Goal: Task Accomplishment & Management: Manage account settings

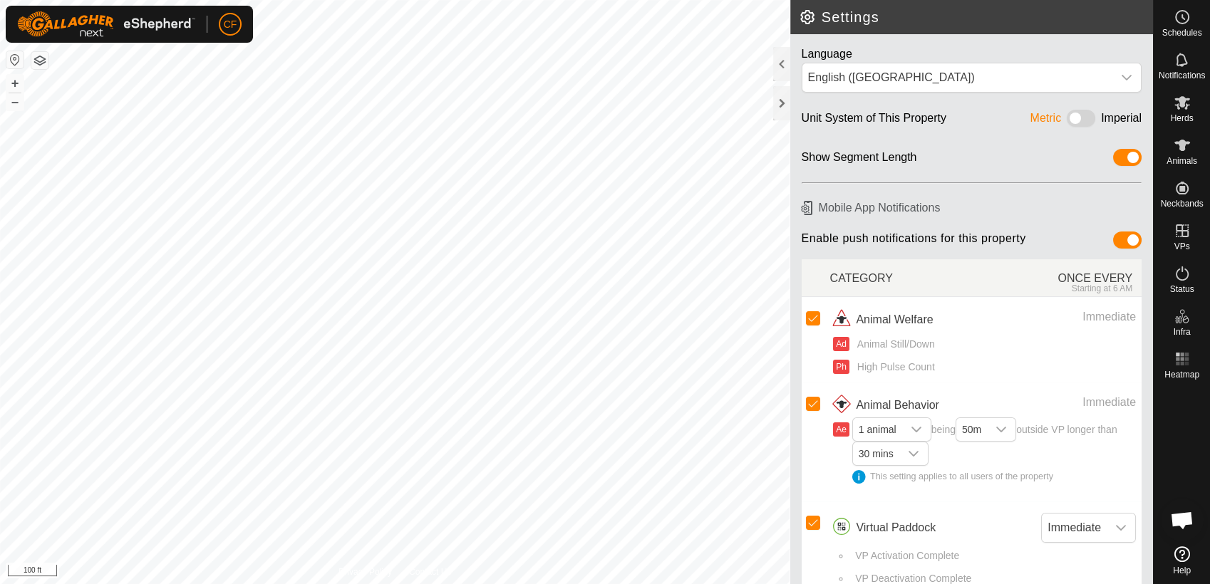
scroll to position [5419, 0]
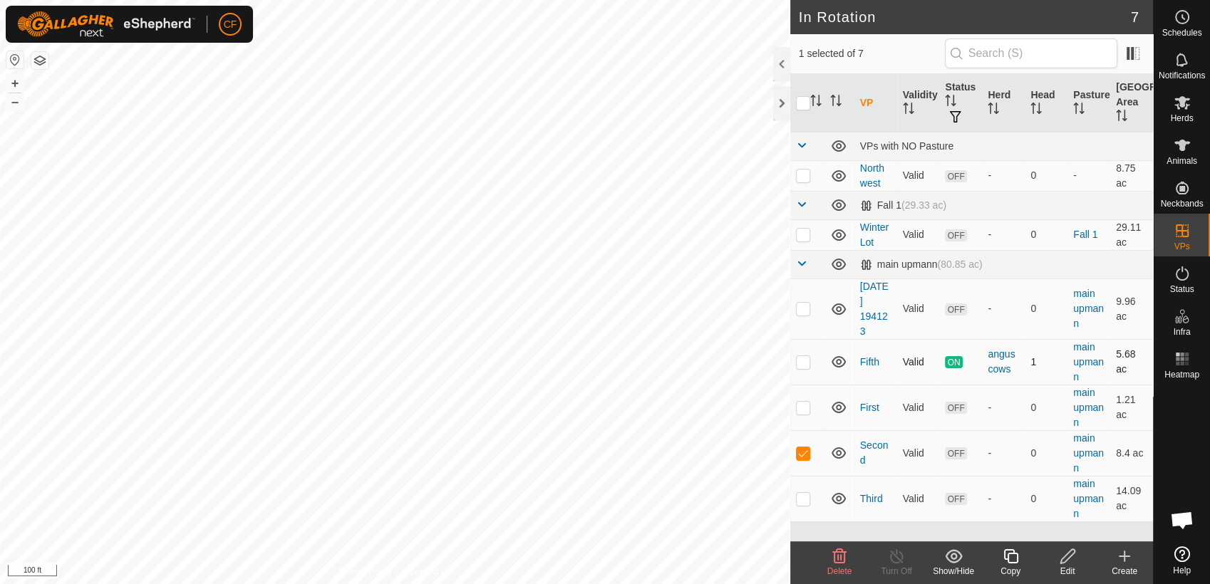
click at [804, 364] on p-checkbox at bounding box center [803, 361] width 14 height 11
checkbox input "true"
click at [895, 553] on icon at bounding box center [897, 556] width 18 height 17
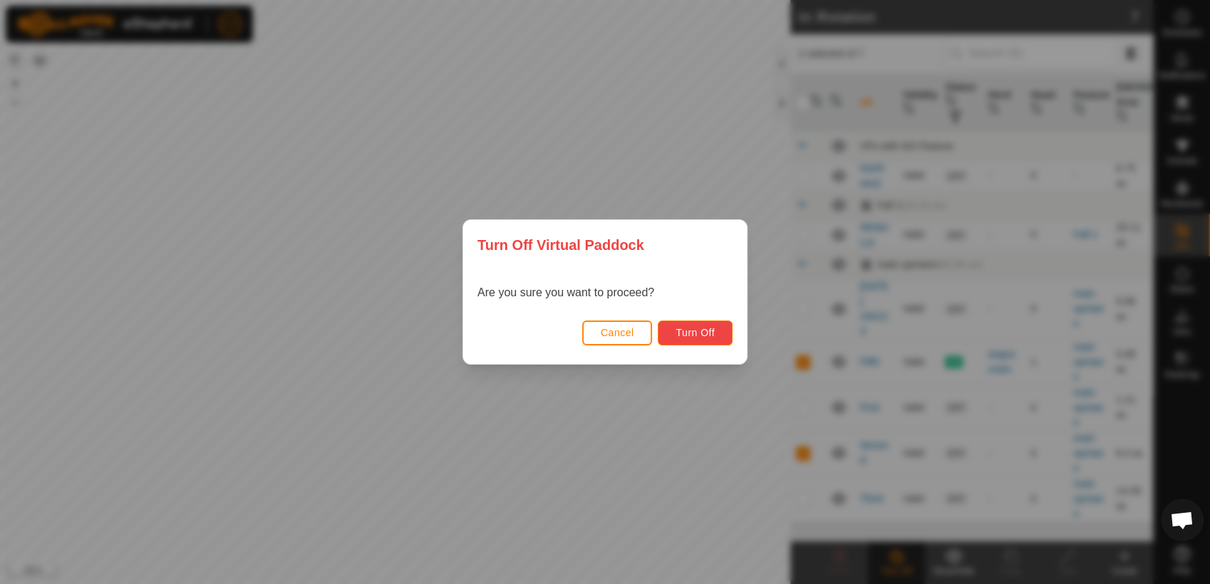
click at [684, 329] on span "Turn Off" at bounding box center [695, 332] width 39 height 11
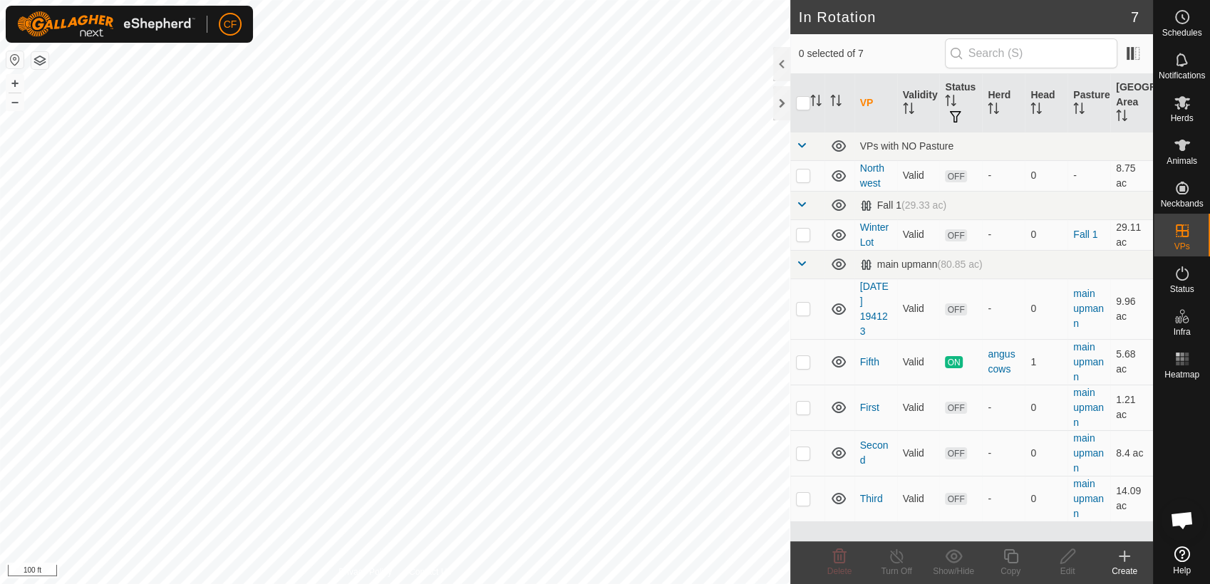
scroll to position [5419, 0]
checkbox input "true"
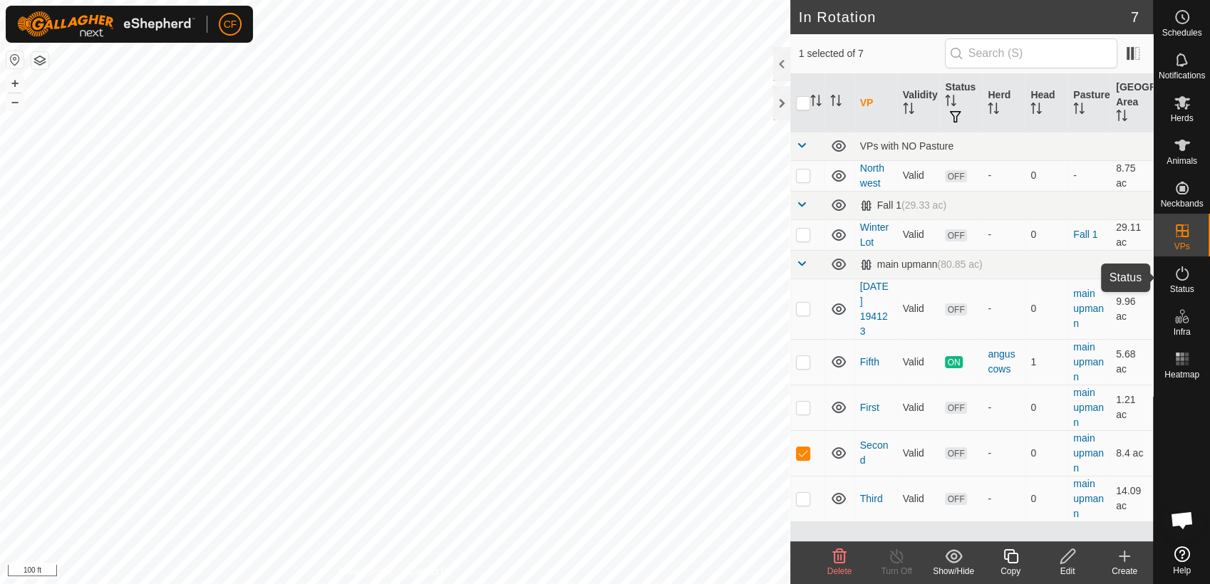
click at [1183, 291] on span "Status" at bounding box center [1182, 289] width 24 height 9
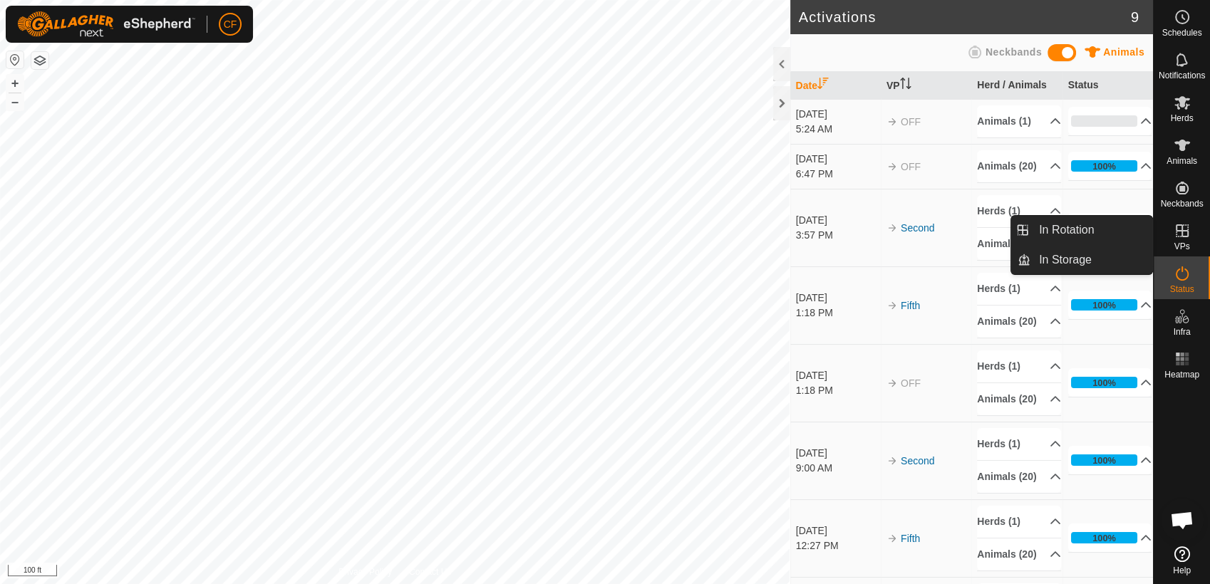
click at [1183, 231] on icon at bounding box center [1182, 231] width 13 height 13
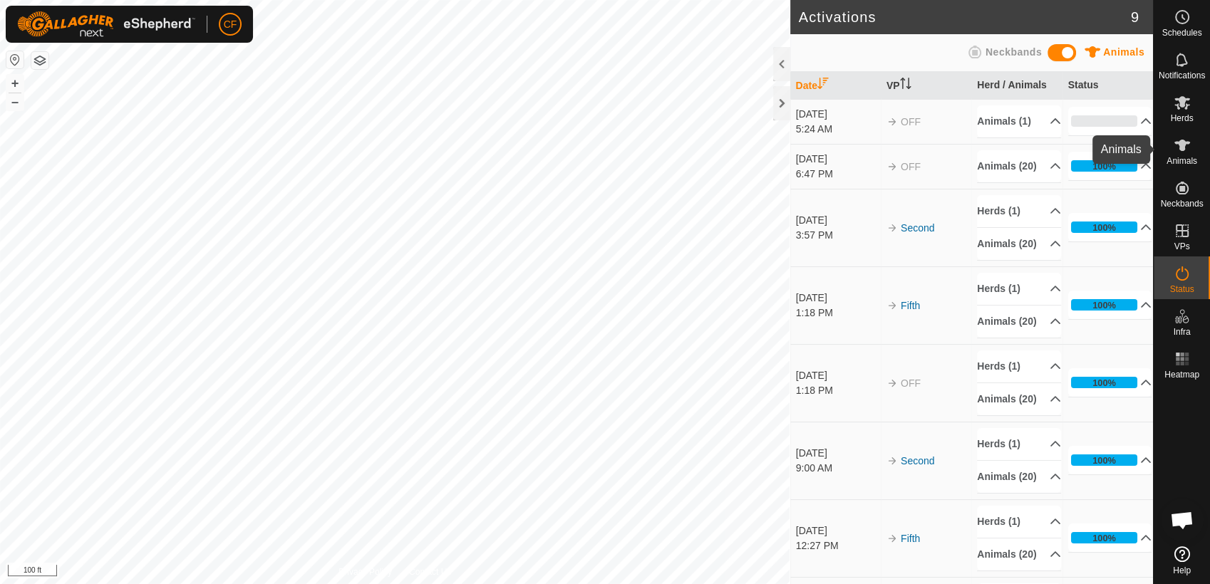
click at [1181, 152] on icon at bounding box center [1182, 145] width 17 height 17
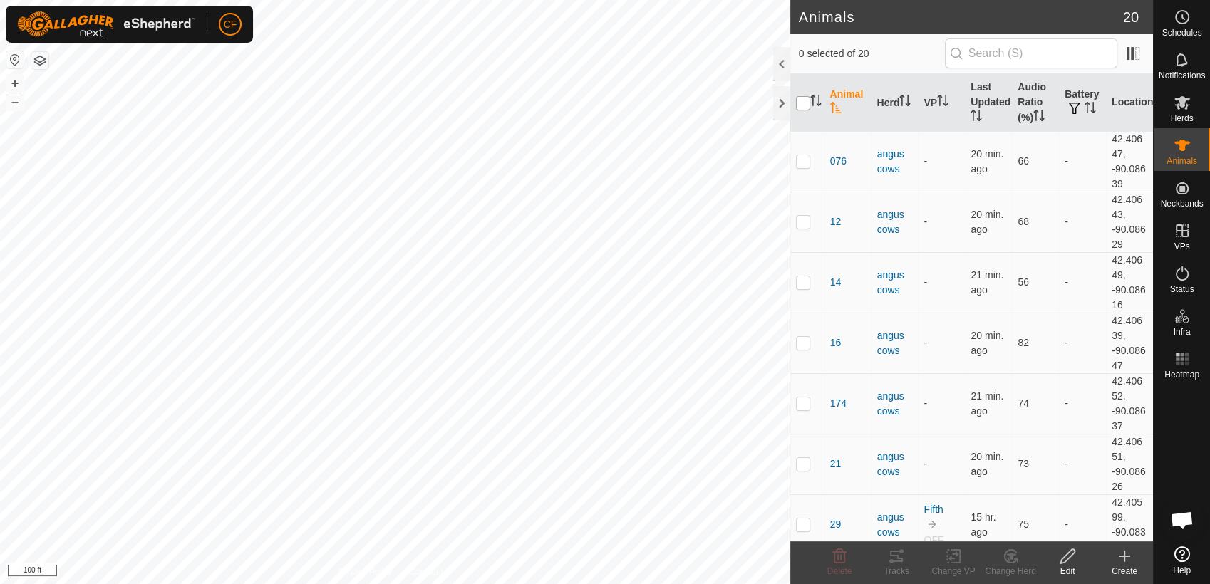
click at [798, 103] on input "checkbox" at bounding box center [803, 103] width 14 height 14
checkbox input "true"
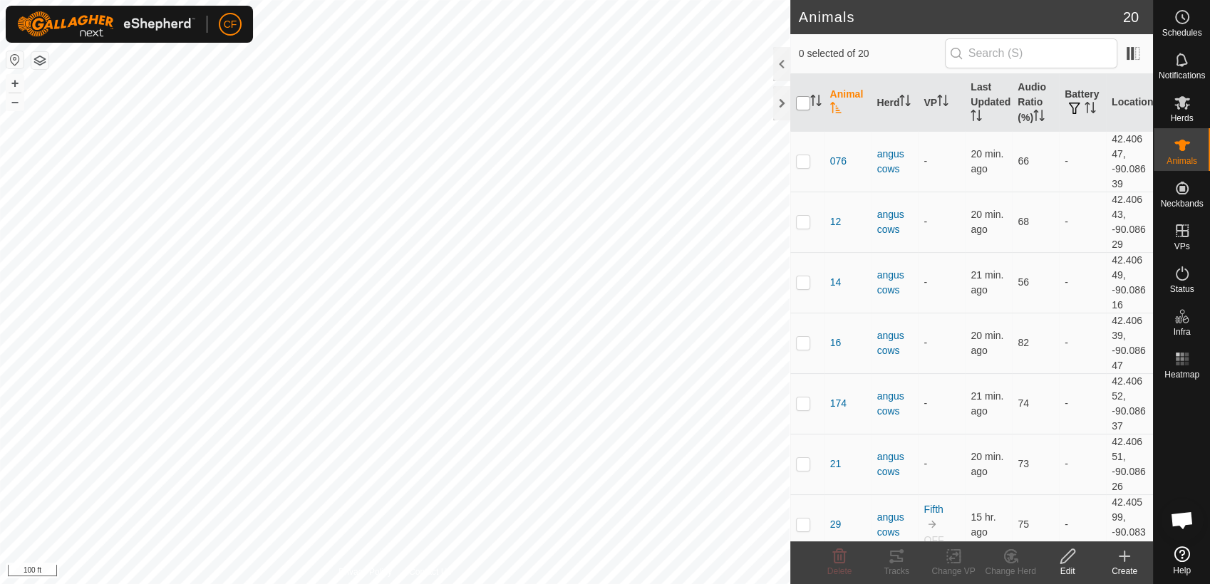
checkbox input "true"
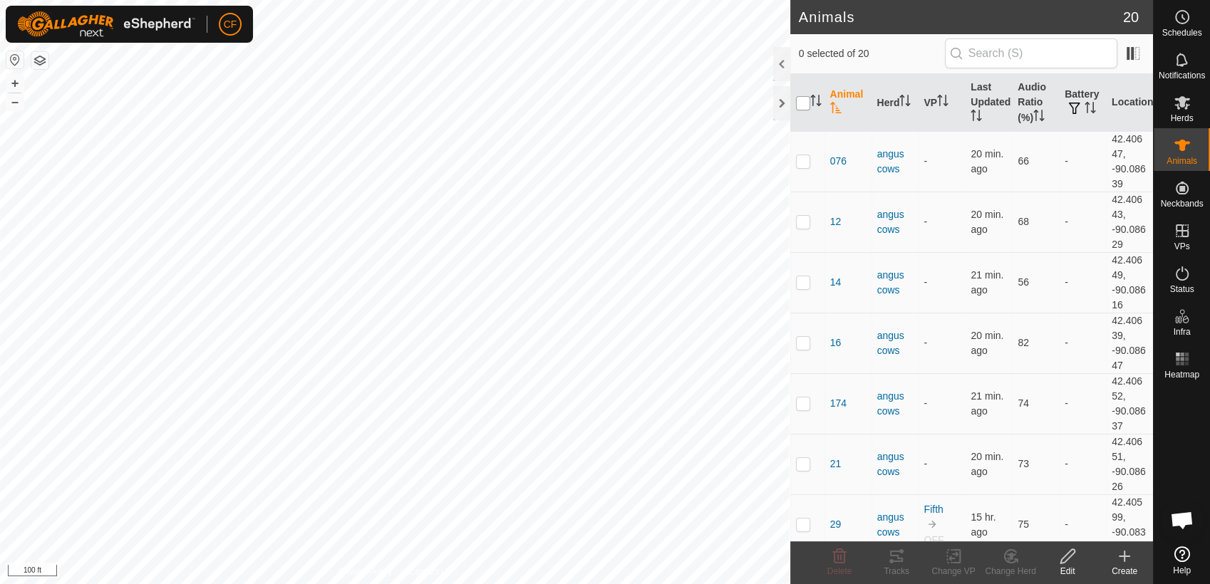
checkbox input "true"
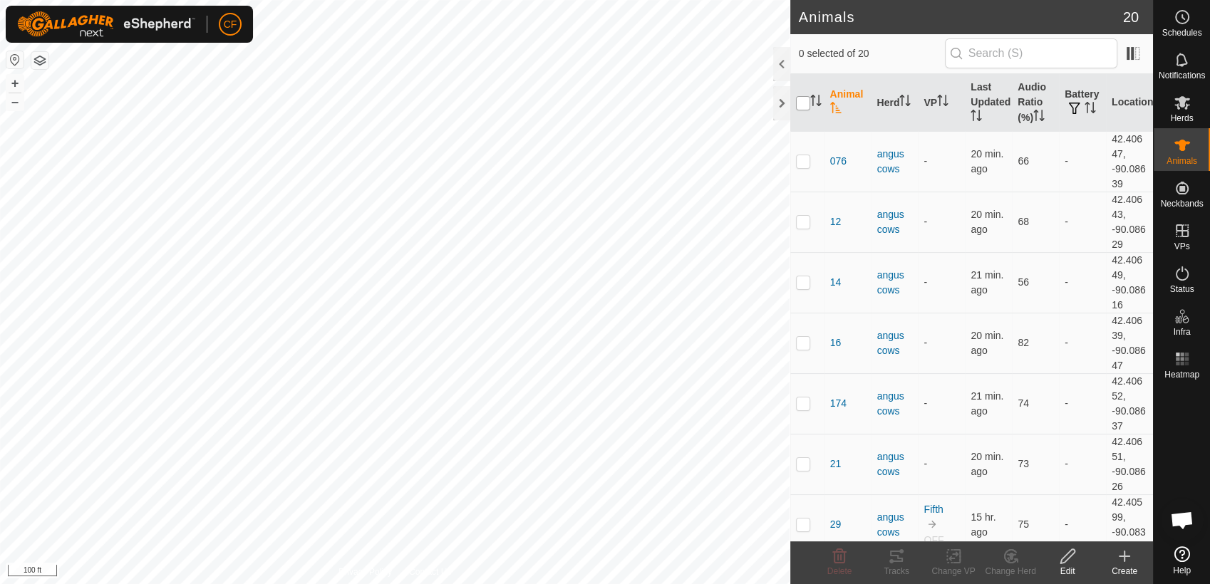
checkbox input "true"
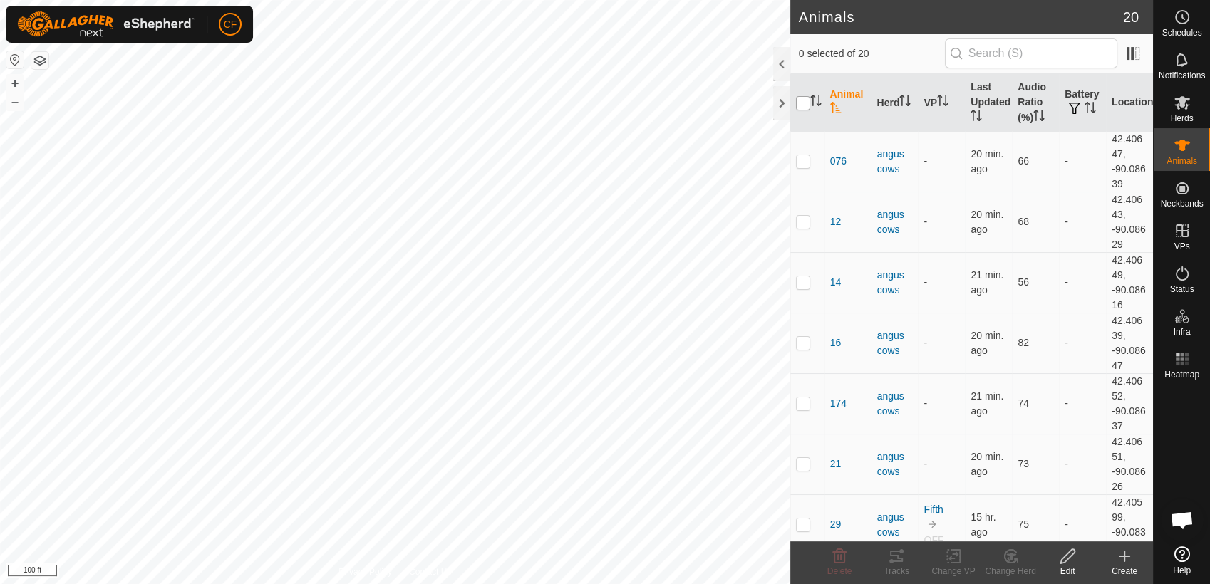
checkbox input "true"
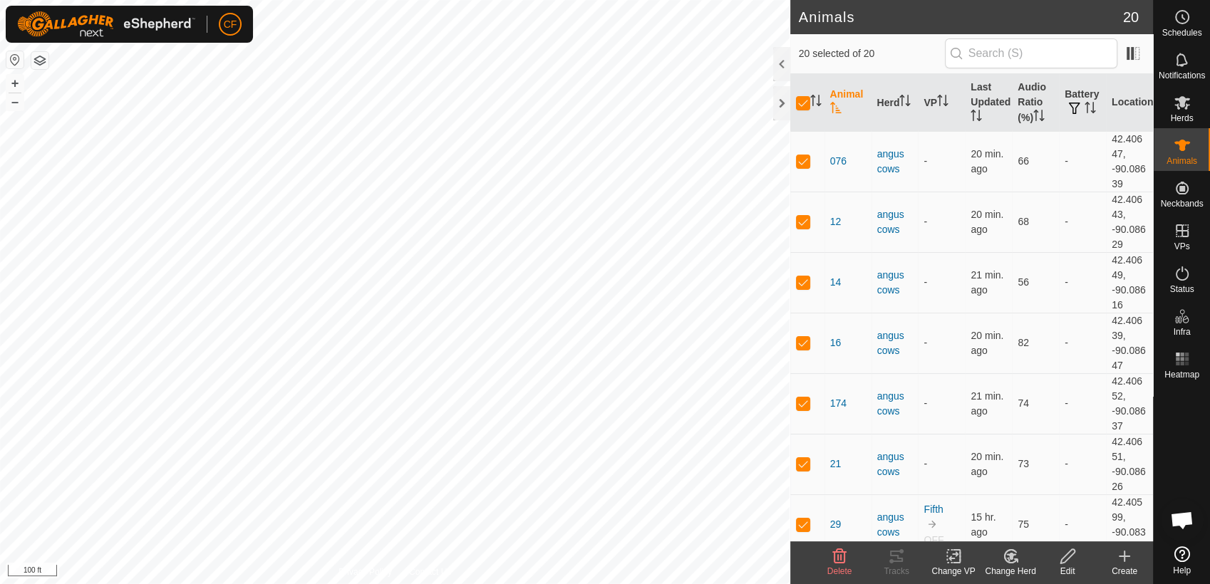
click at [955, 554] on icon at bounding box center [954, 556] width 18 height 17
click at [976, 532] on link "Turn Off VP" at bounding box center [996, 525] width 141 height 29
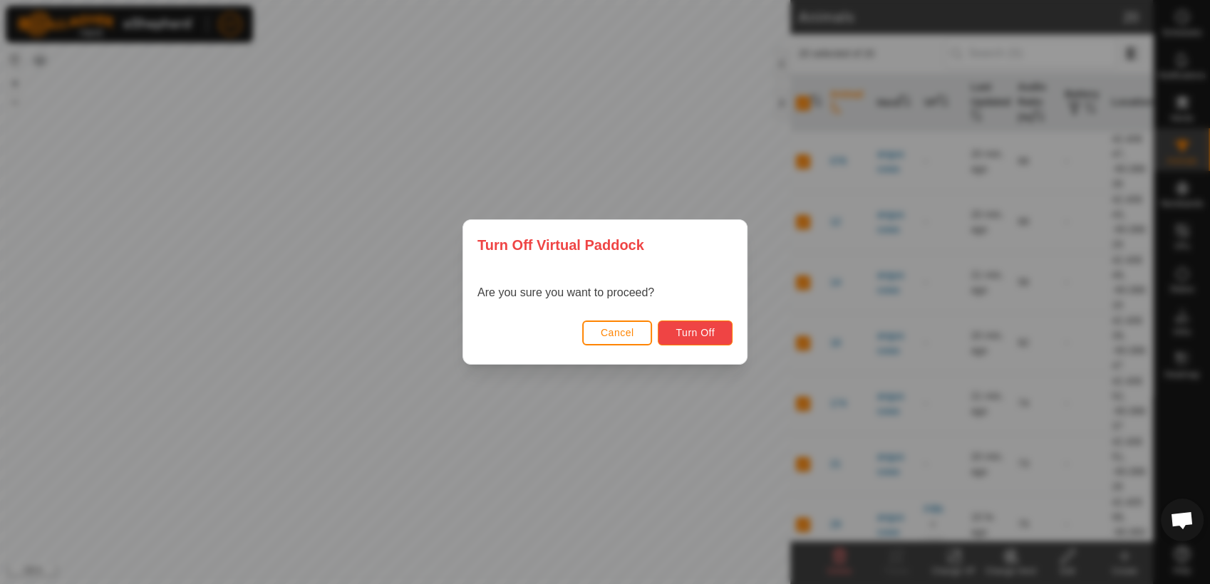
click at [690, 330] on span "Turn Off" at bounding box center [695, 332] width 39 height 11
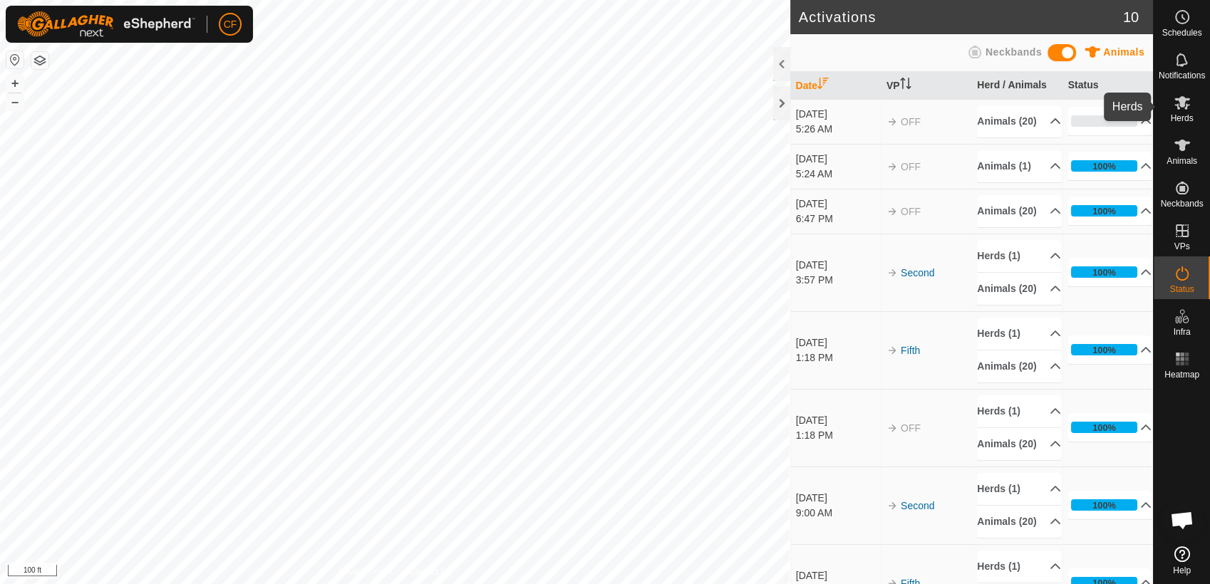
click at [1174, 115] on span "Herds" at bounding box center [1181, 118] width 23 height 9
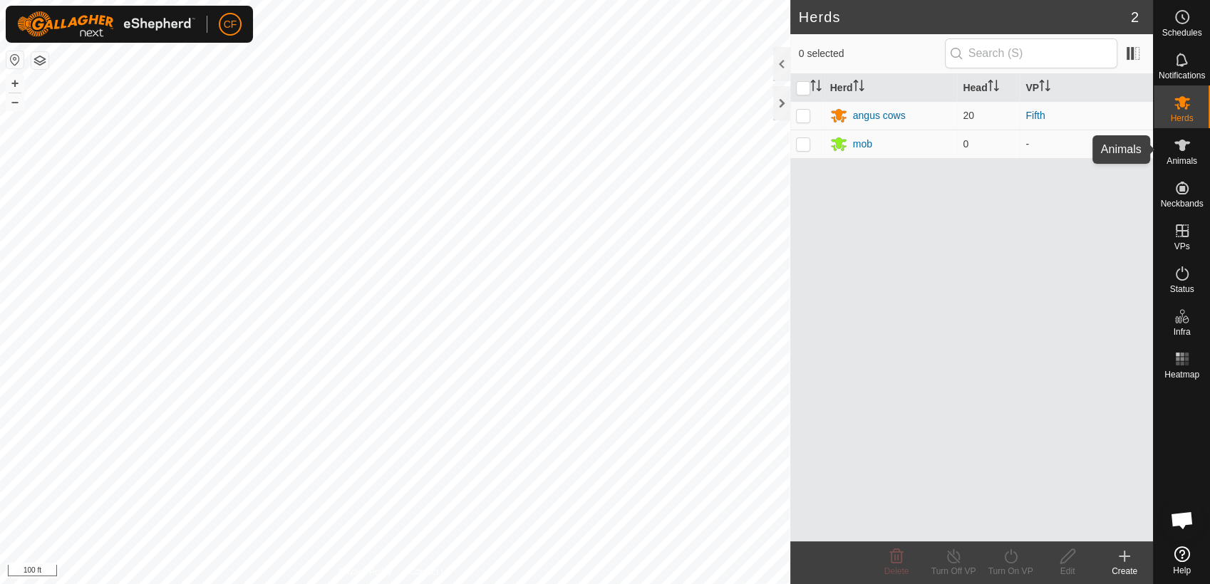
click at [1195, 135] on div "Animals" at bounding box center [1182, 149] width 56 height 43
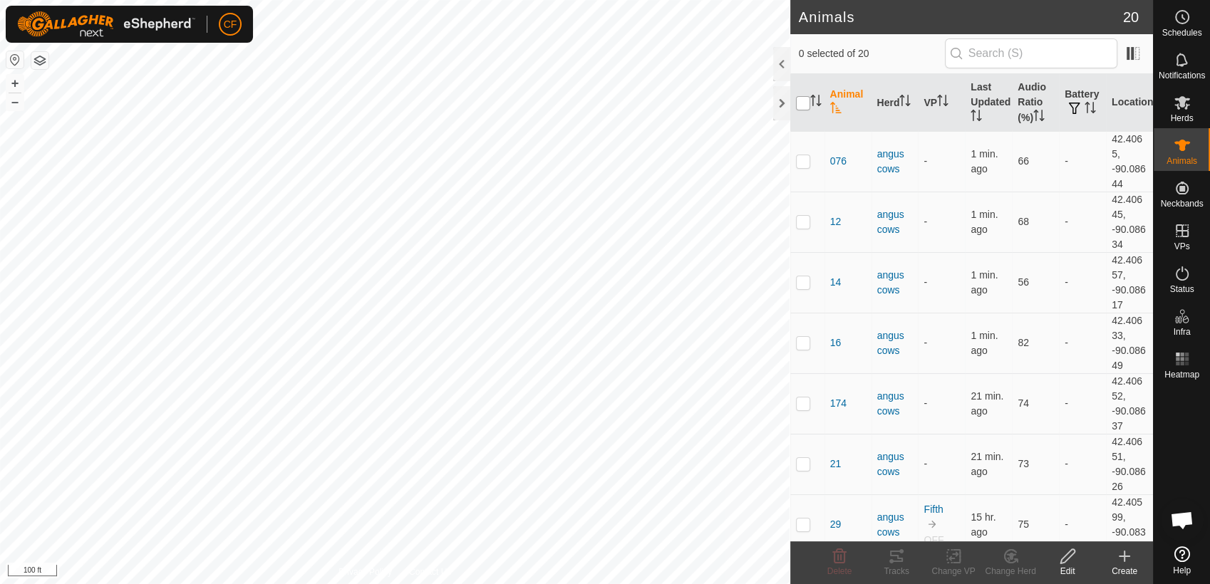
click at [804, 105] on input "checkbox" at bounding box center [803, 103] width 14 height 14
checkbox input "true"
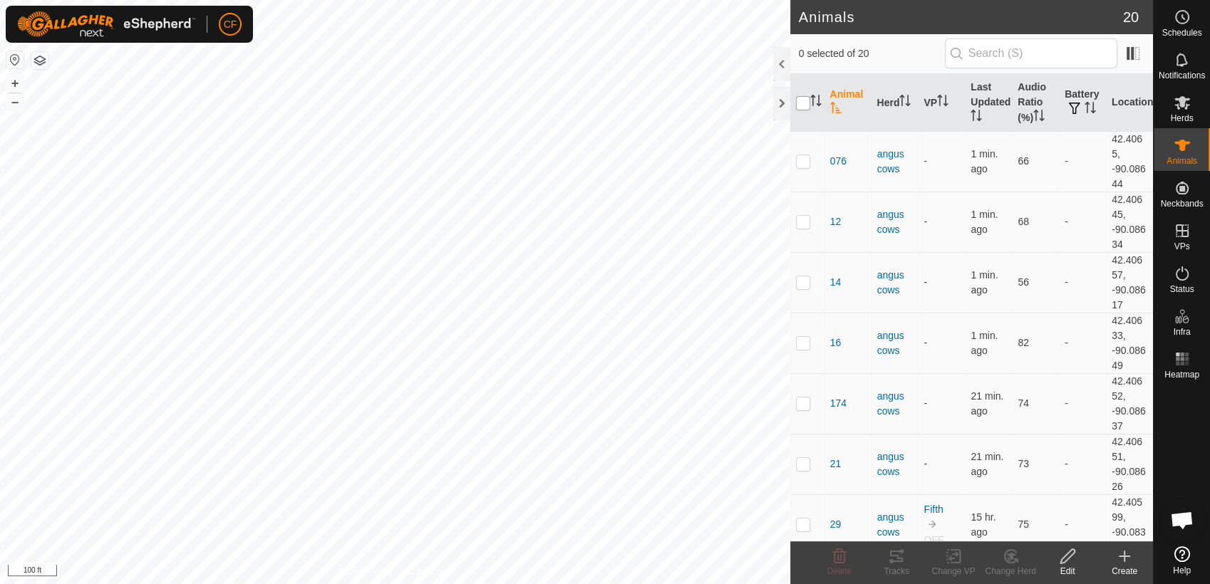
checkbox input "true"
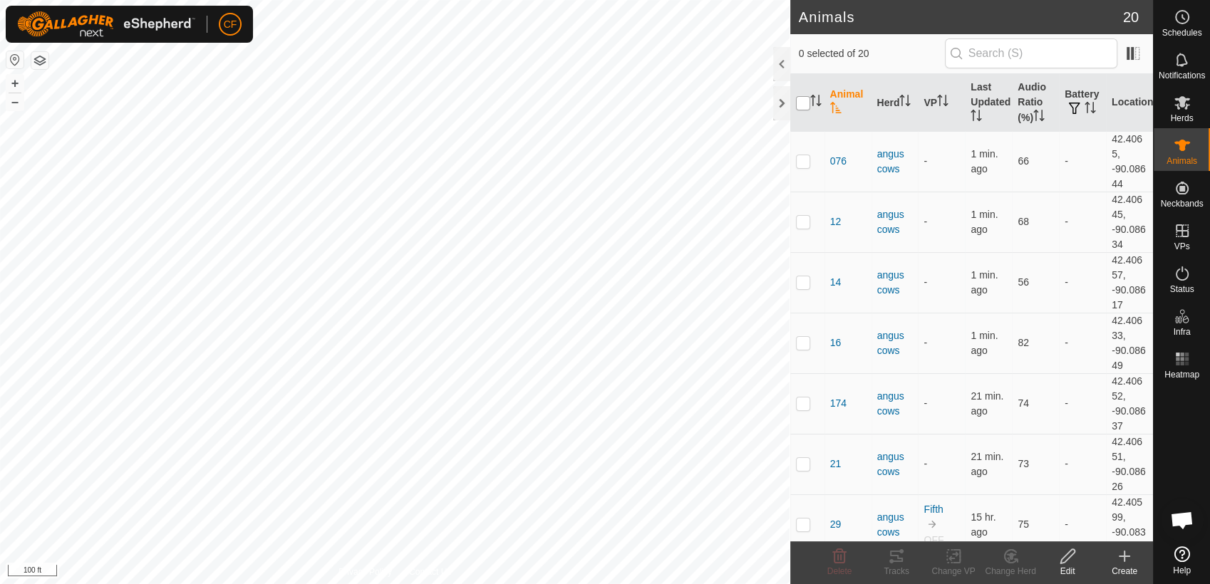
checkbox input "true"
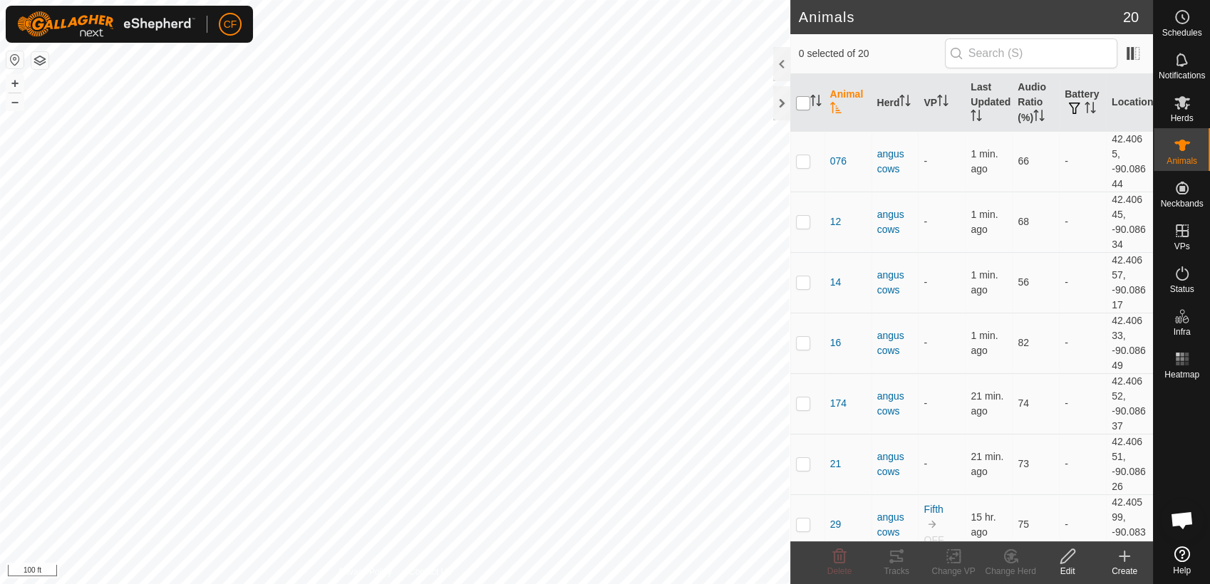
checkbox input "true"
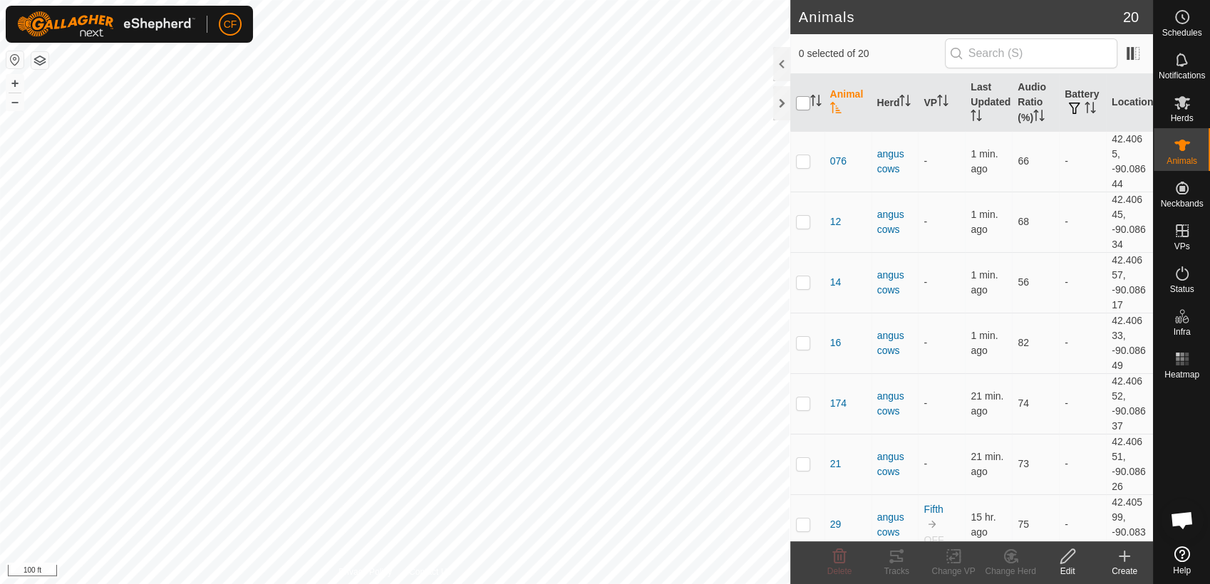
checkbox input "true"
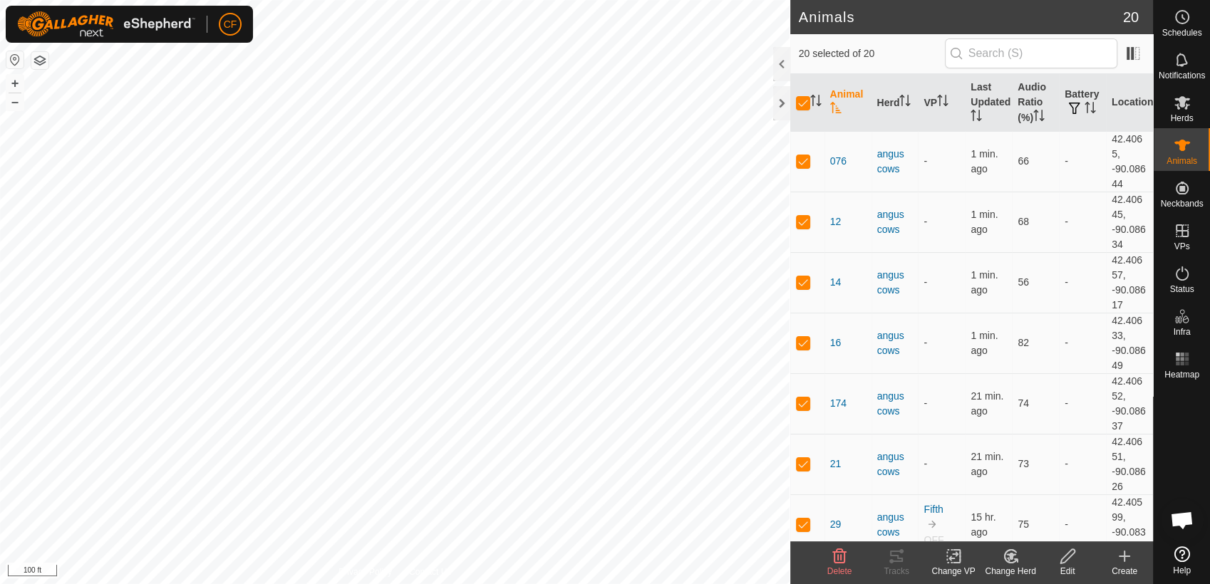
click at [952, 560] on icon at bounding box center [954, 556] width 18 height 17
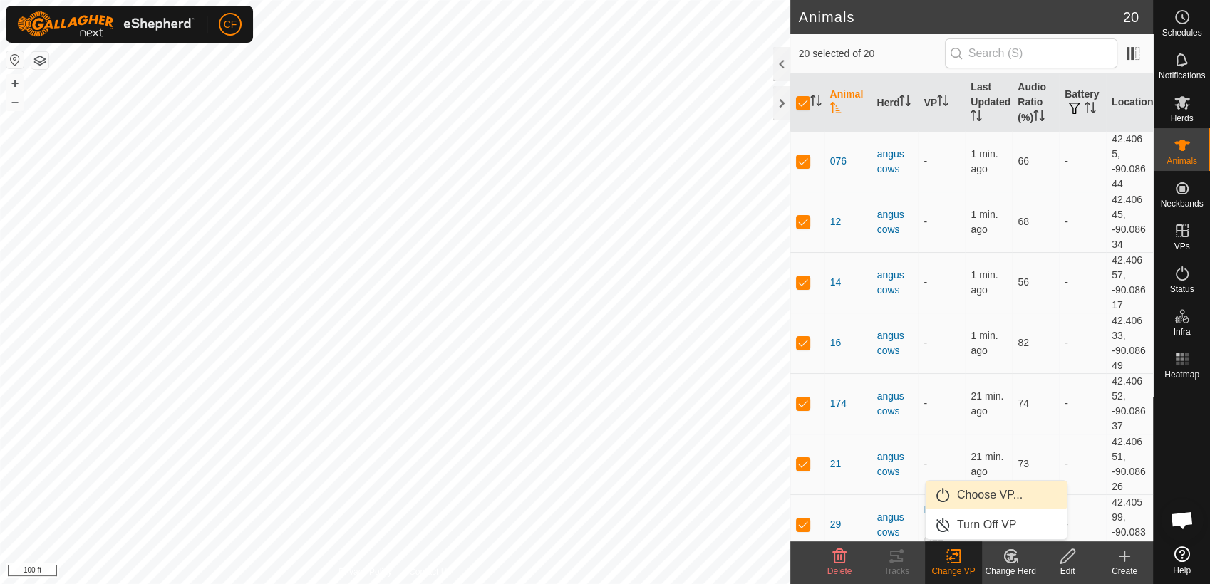
click at [969, 499] on link "Choose VP..." at bounding box center [996, 495] width 141 height 29
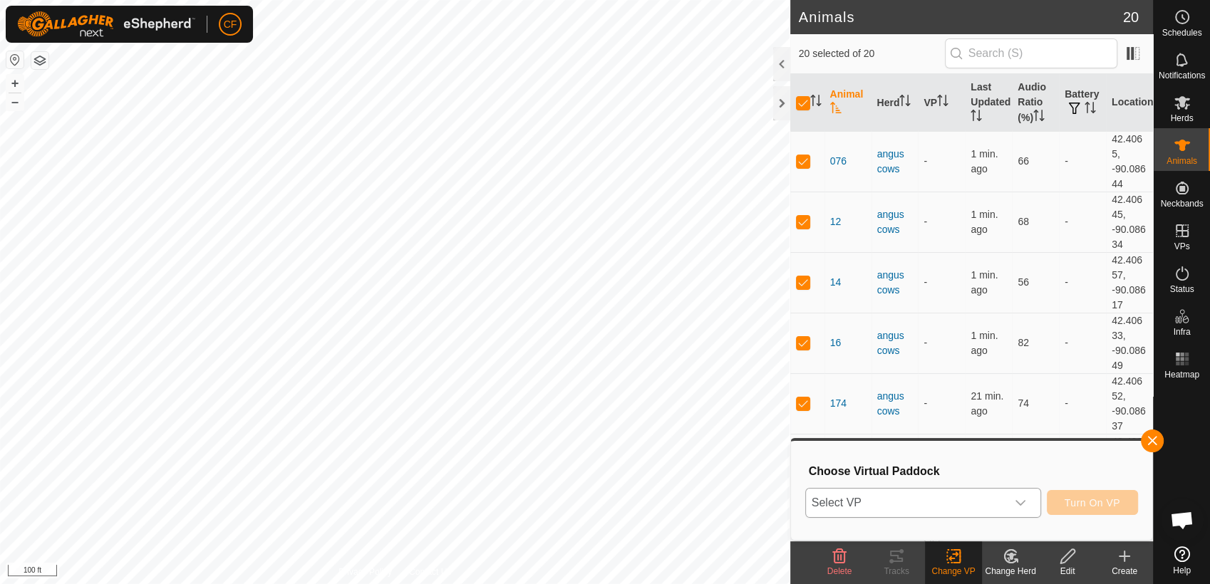
click at [1024, 503] on icon "dropdown trigger" at bounding box center [1021, 503] width 10 height 6
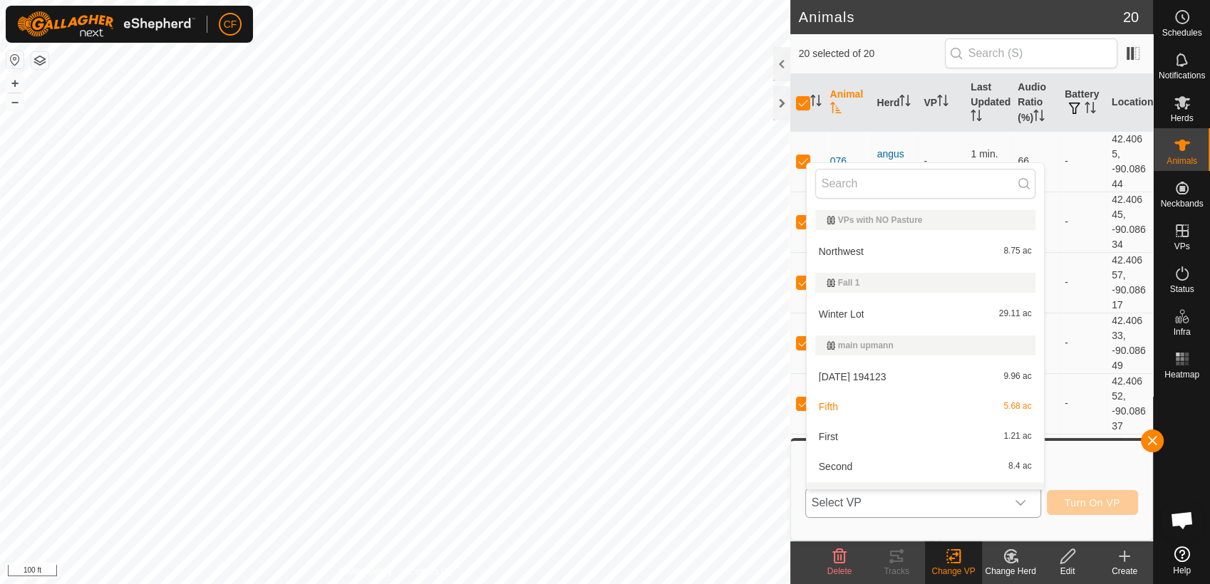
scroll to position [21, 0]
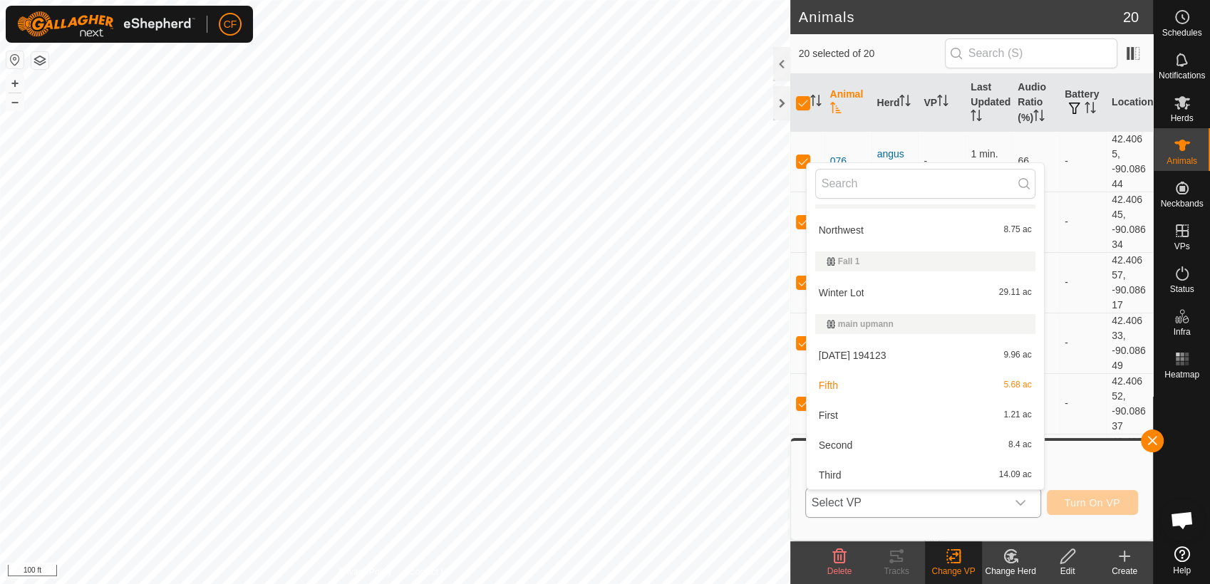
click at [903, 441] on li "Second 8.4 ac" at bounding box center [925, 445] width 237 height 29
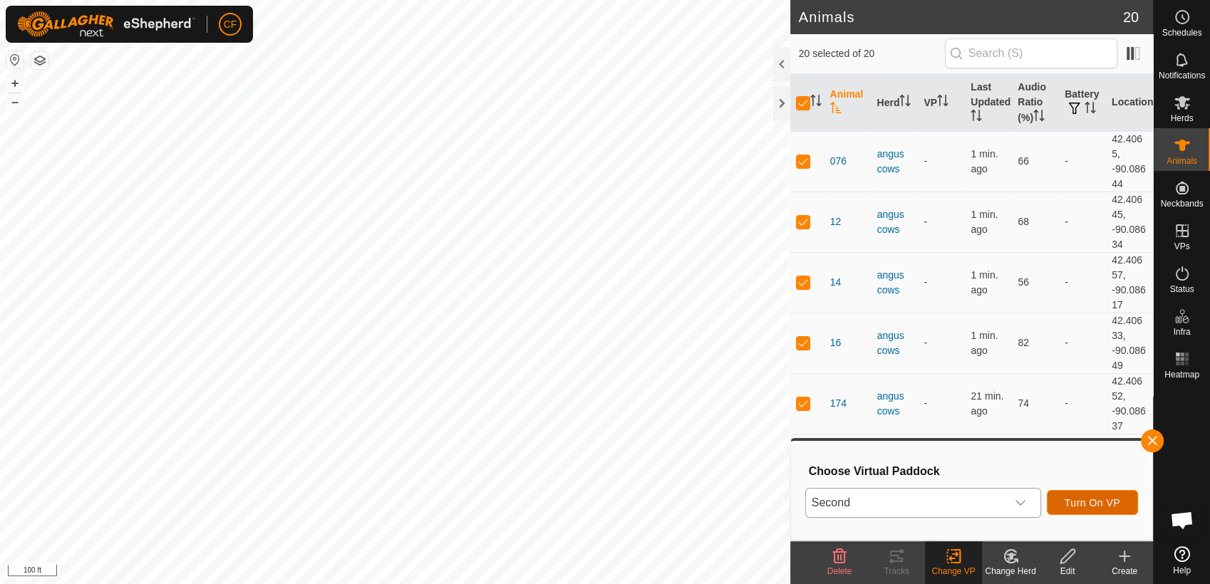
click at [1076, 501] on span "Turn On VP" at bounding box center [1093, 503] width 56 height 11
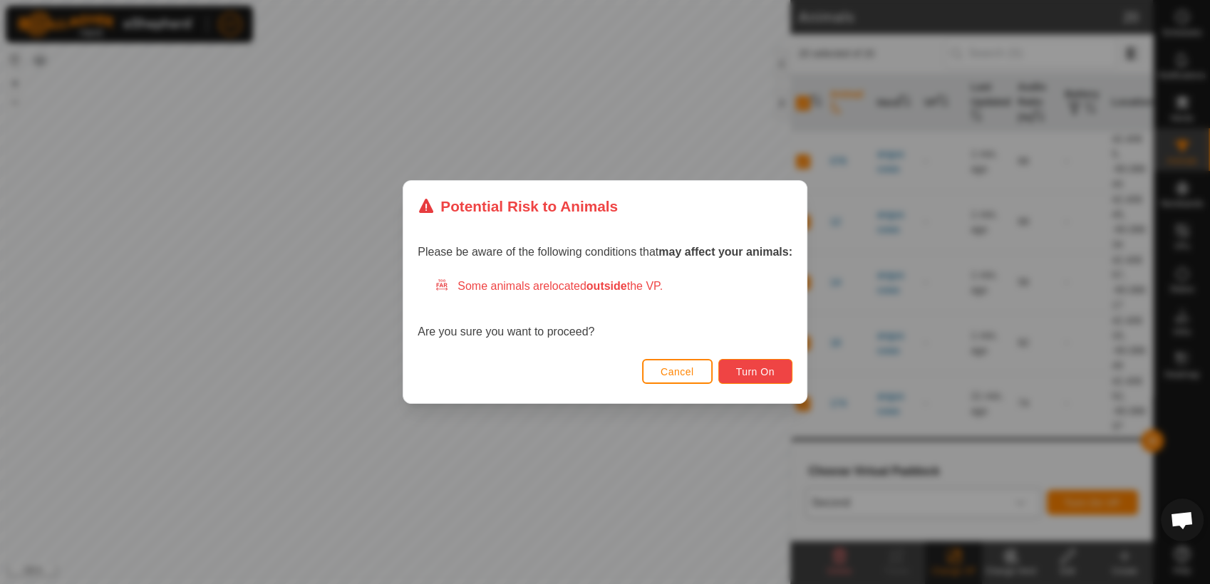
click at [748, 373] on span "Turn On" at bounding box center [755, 371] width 38 height 11
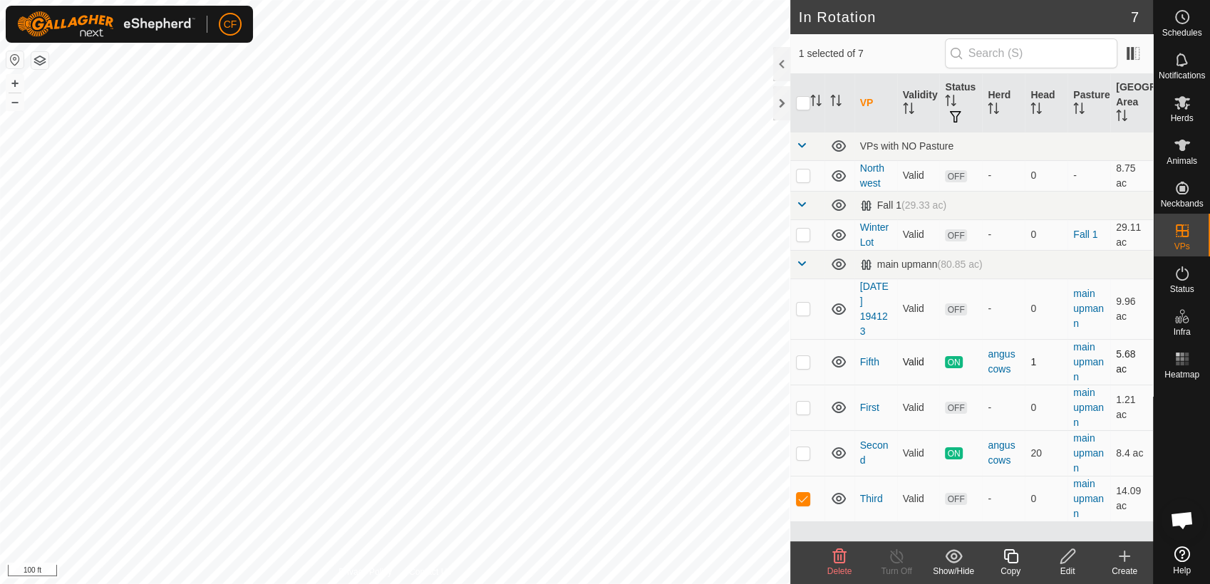
click at [800, 362] on p-checkbox at bounding box center [803, 361] width 14 height 11
checkbox input "true"
click at [804, 363] on p-checkbox at bounding box center [803, 361] width 14 height 11
checkbox input "true"
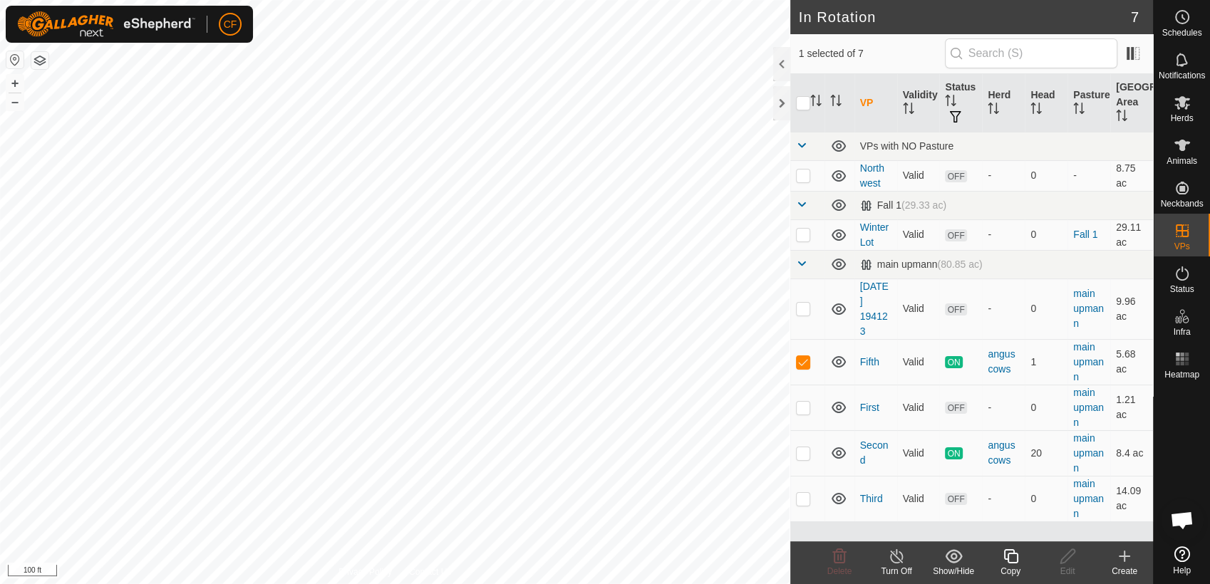
click at [894, 560] on icon at bounding box center [897, 556] width 18 height 17
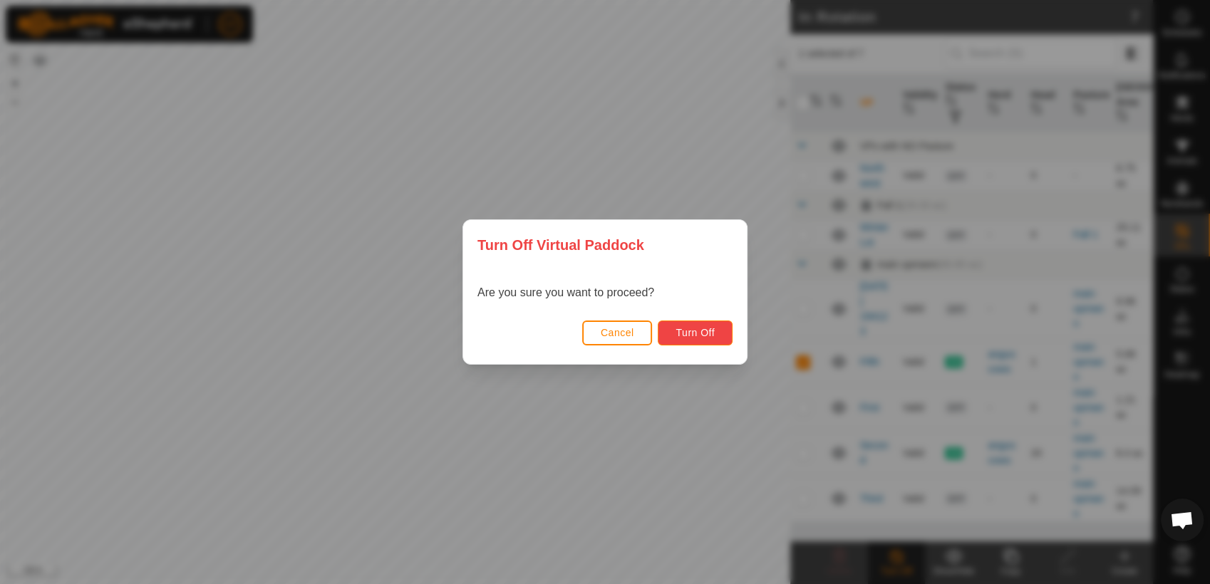
click at [700, 335] on span "Turn Off" at bounding box center [695, 332] width 39 height 11
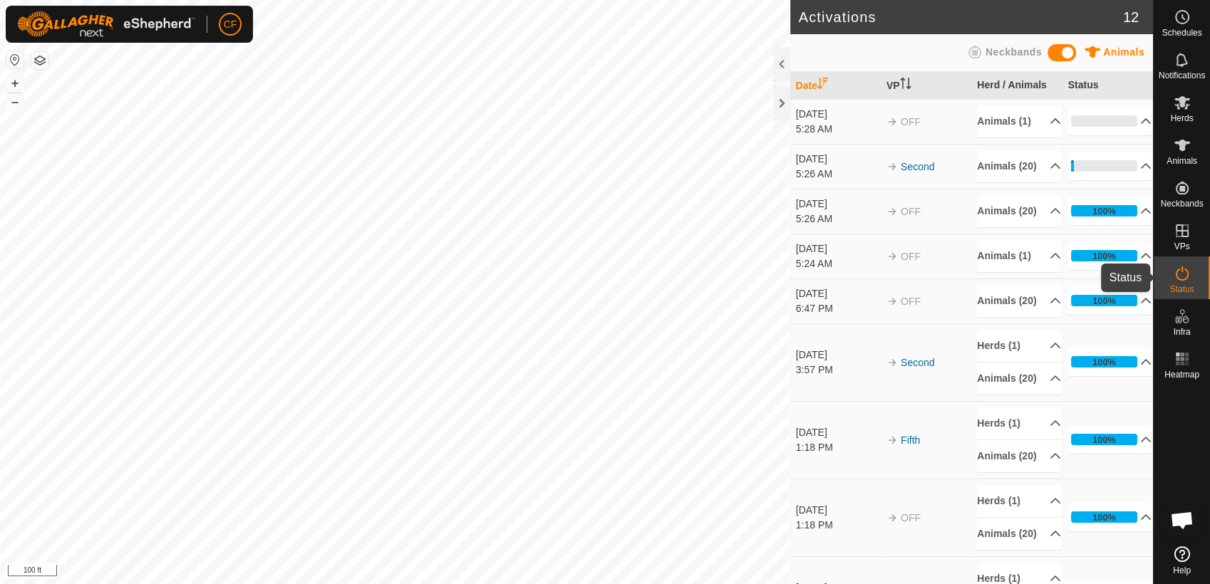
click at [1179, 288] on span "Status" at bounding box center [1182, 289] width 24 height 9
